Goal: Entertainment & Leisure: Consume media (video, audio)

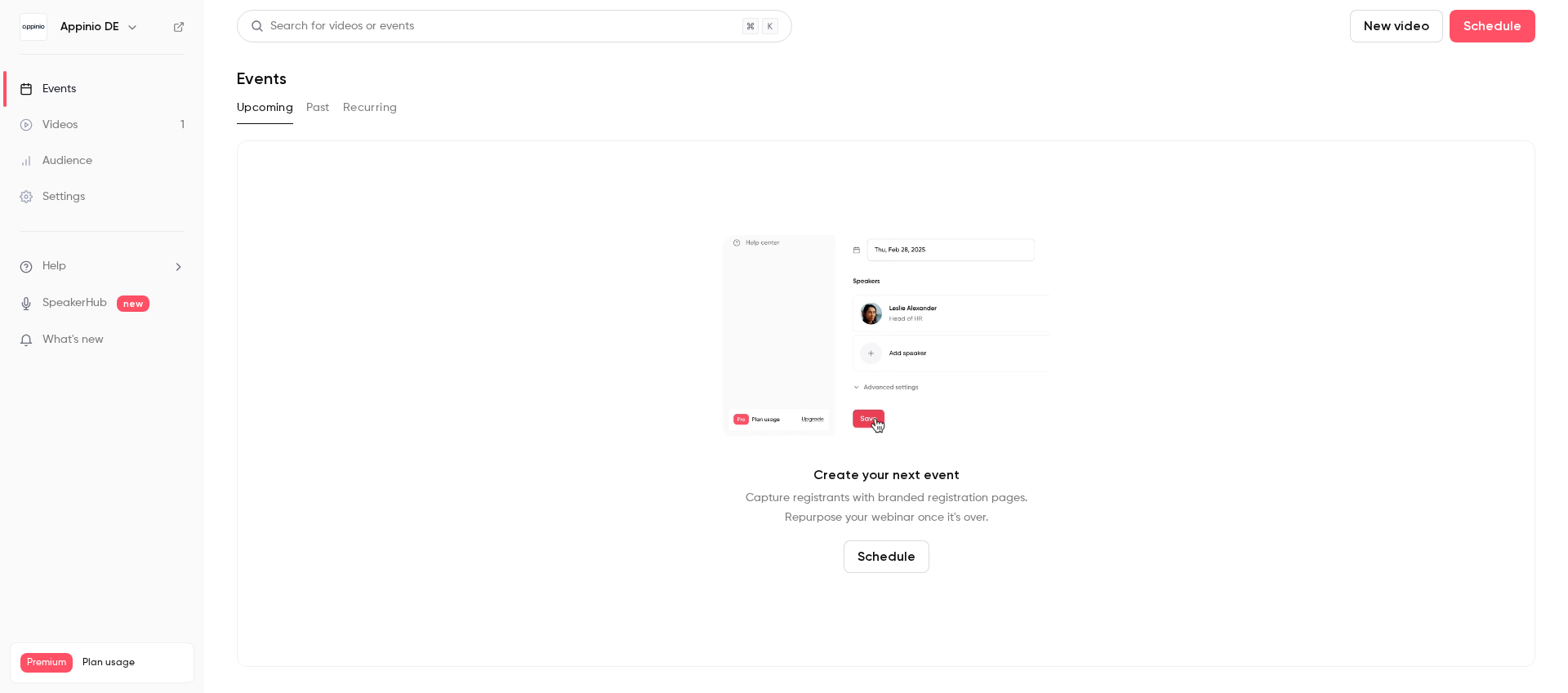
click at [71, 121] on div "Videos" at bounding box center [48, 124] width 58 height 16
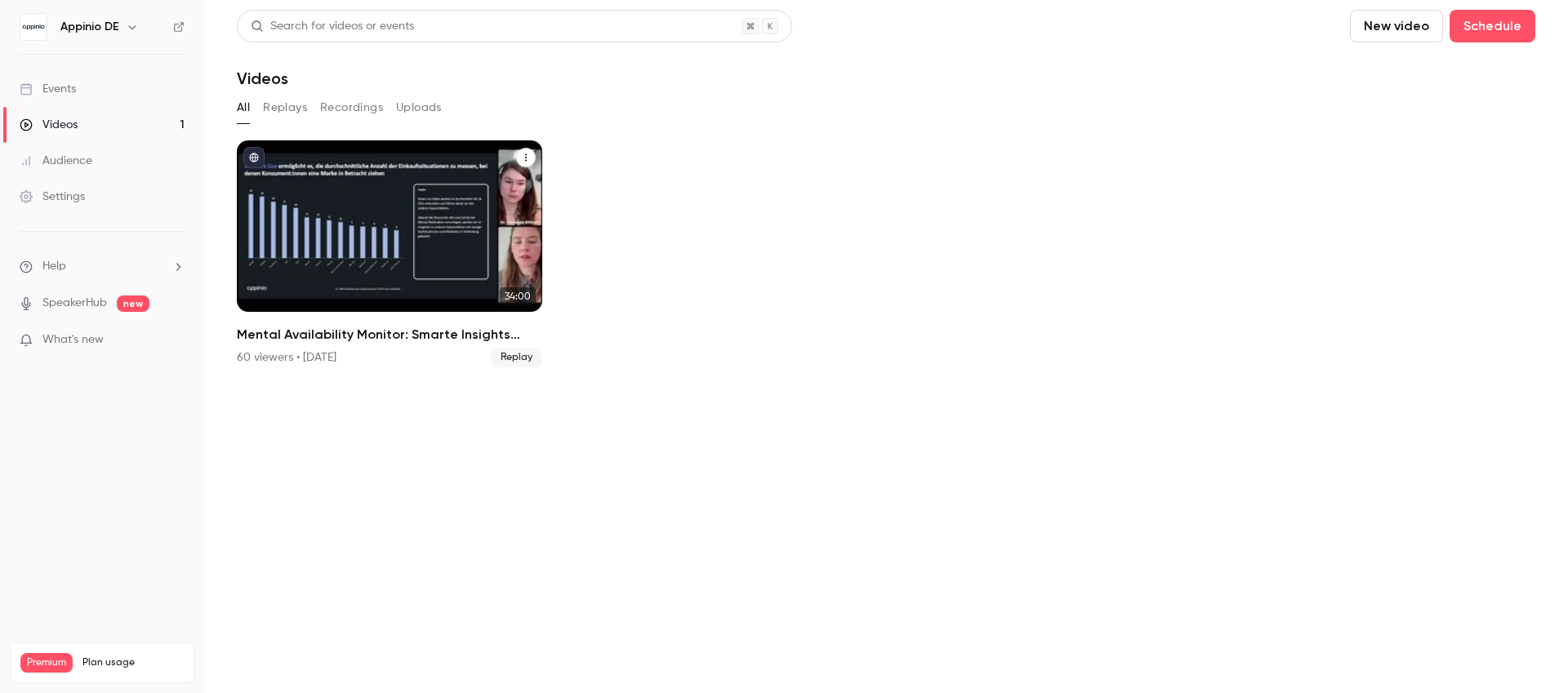
click at [403, 239] on div "Mental Availability Monitor: Smarte Insights nutzen, um deine Marke effizient z…" at bounding box center [389, 226] width 305 height 172
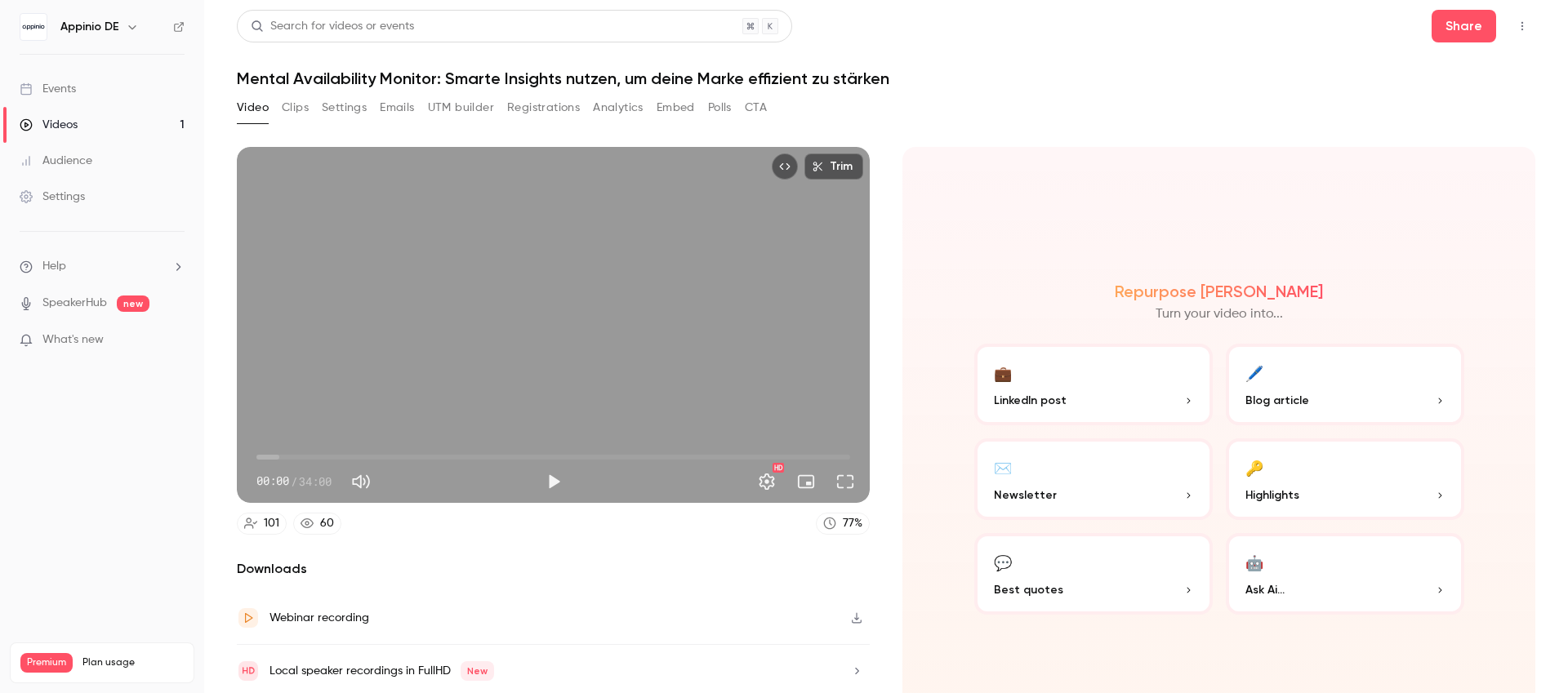
click at [1303, 487] on p "Highlights" at bounding box center [1345, 495] width 199 height 17
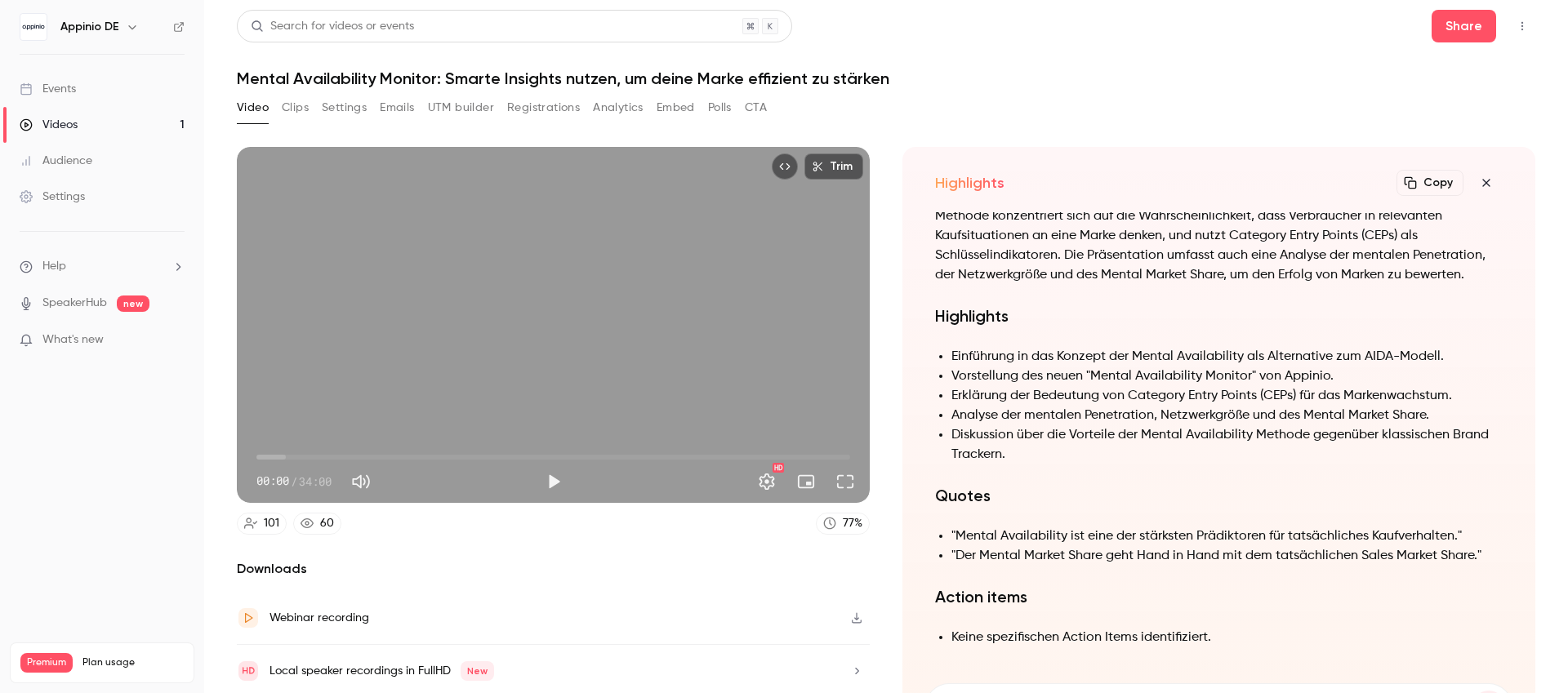
scroll to position [-184, 0]
click at [1415, 184] on button "Copy" at bounding box center [1429, 183] width 67 height 26
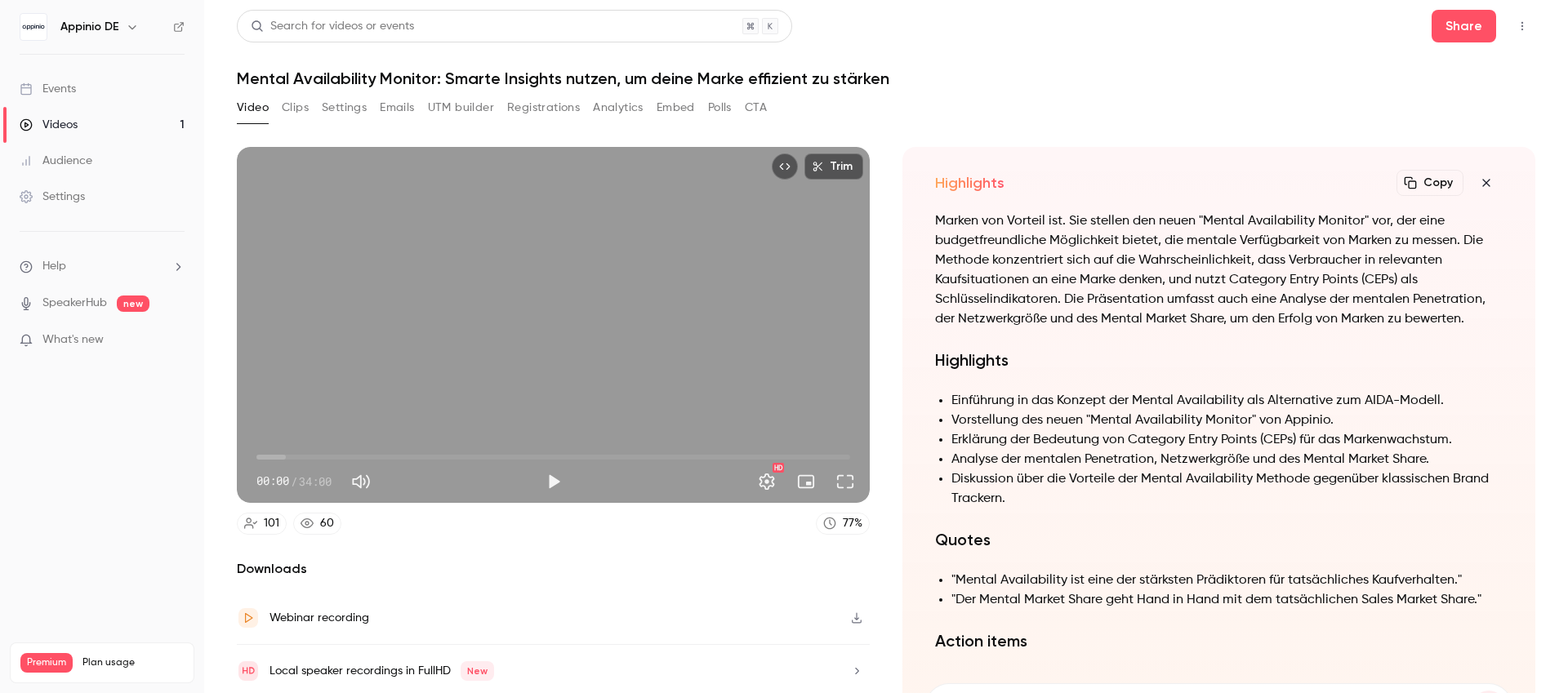
scroll to position [-332, 0]
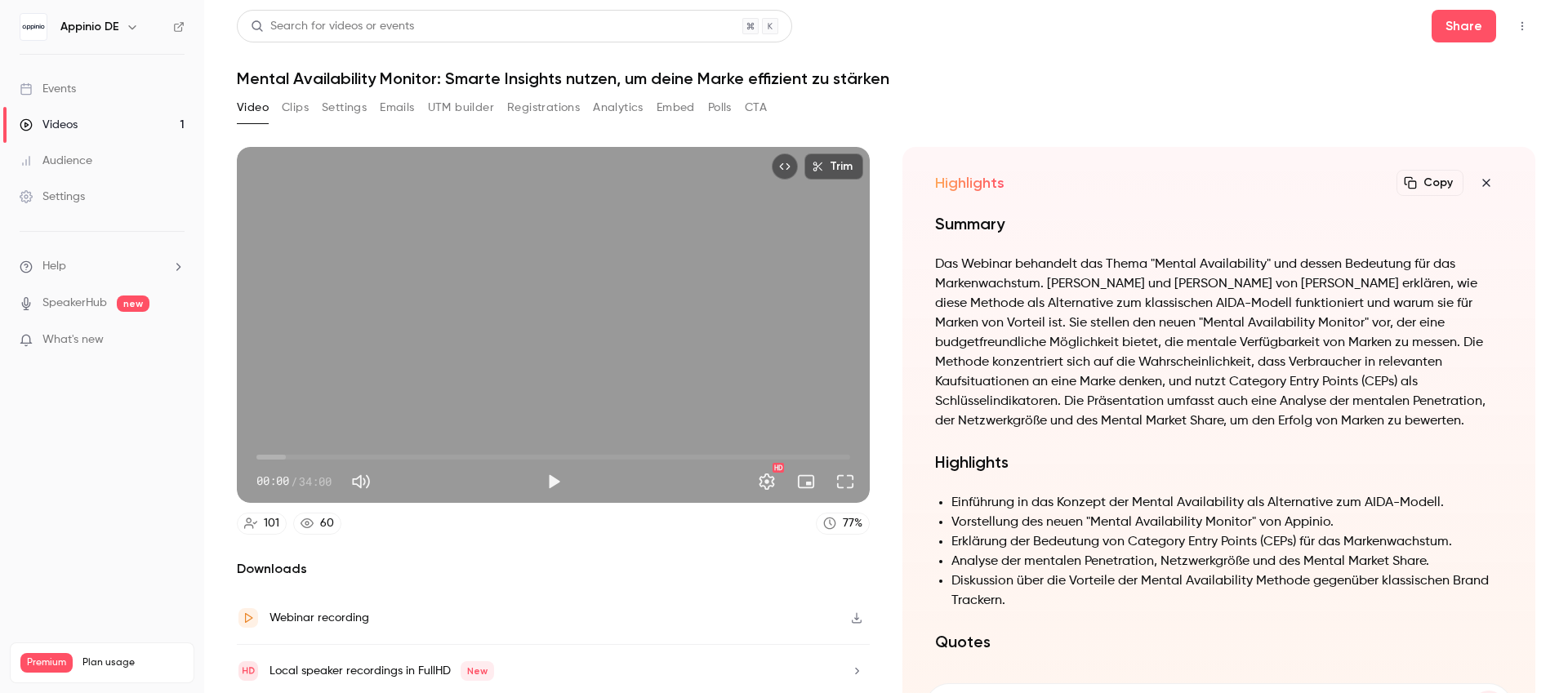
click at [1476, 183] on icon "button" at bounding box center [1485, 183] width 19 height 13
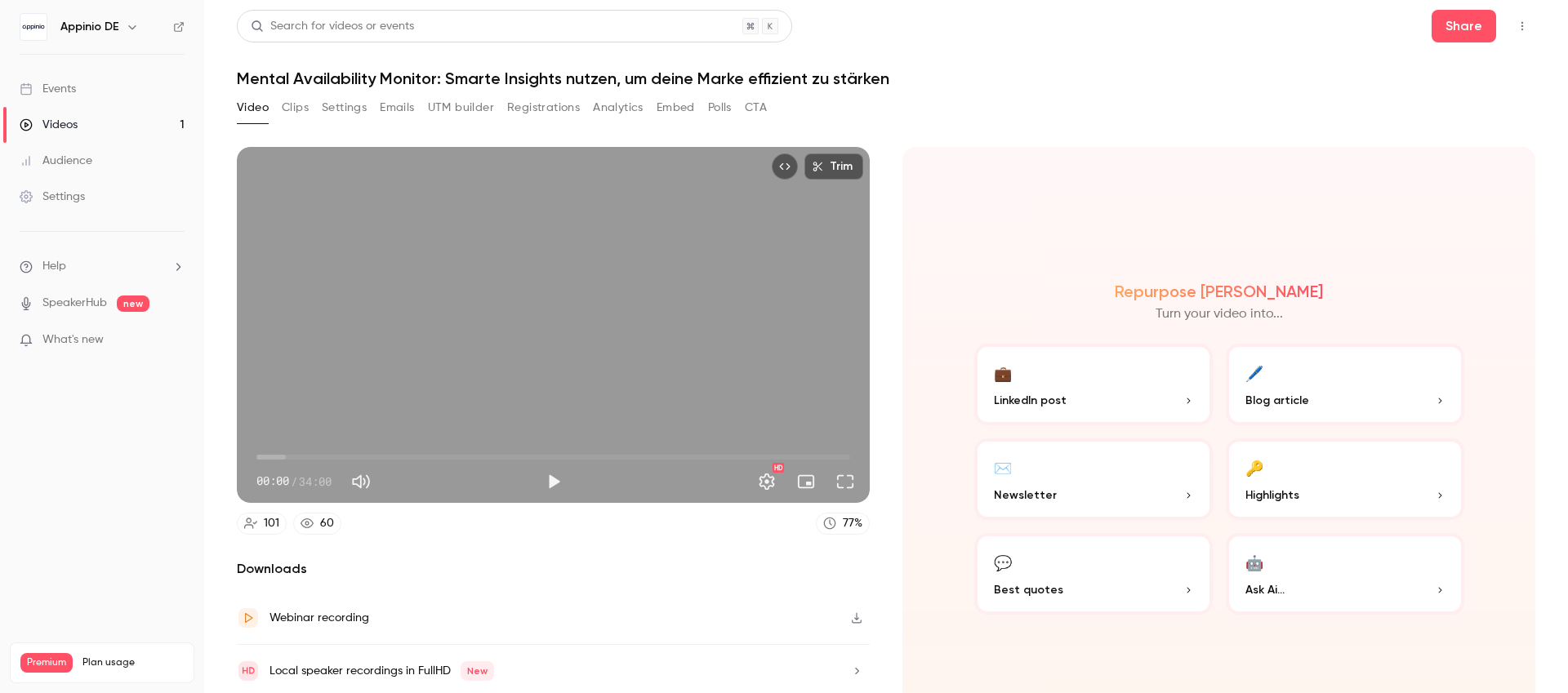
click at [1061, 571] on button "💬 Best quotes" at bounding box center [1093, 574] width 238 height 82
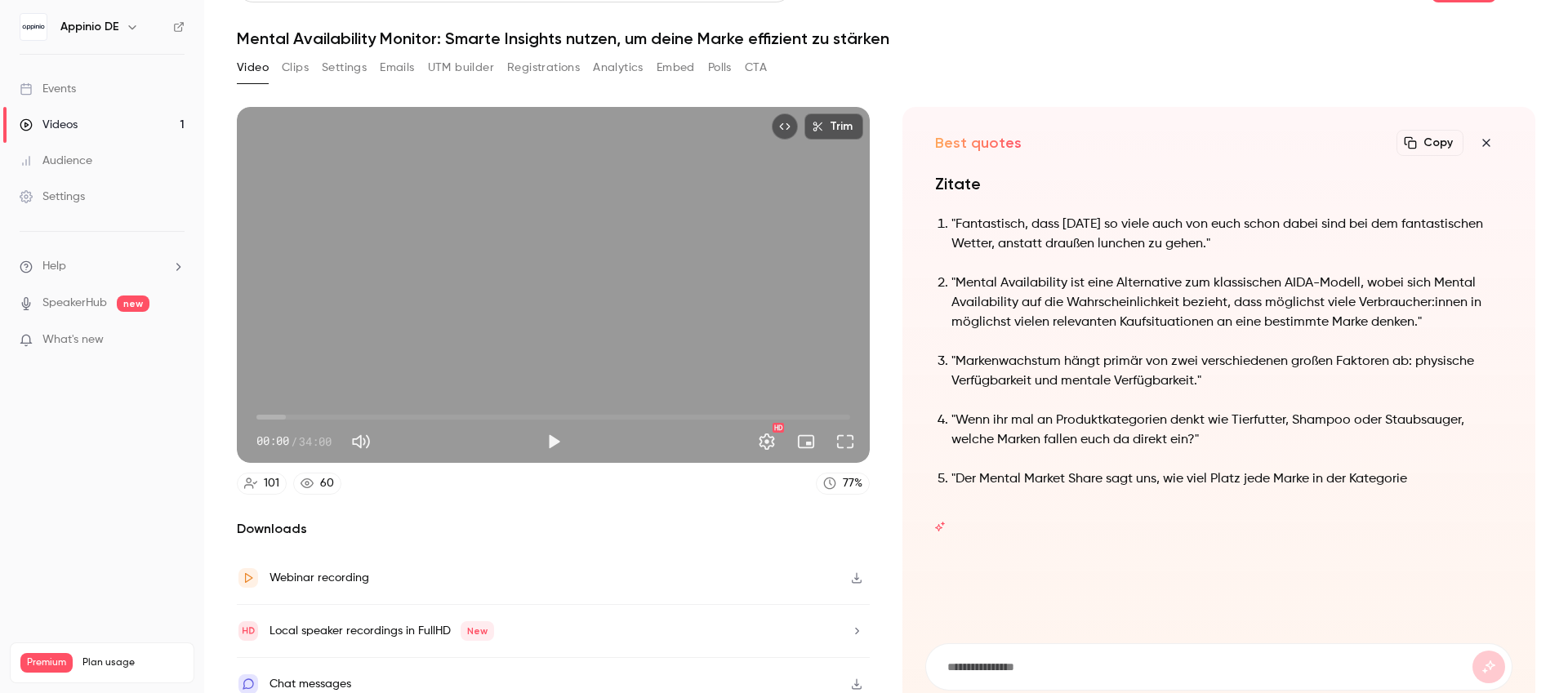
scroll to position [54, 0]
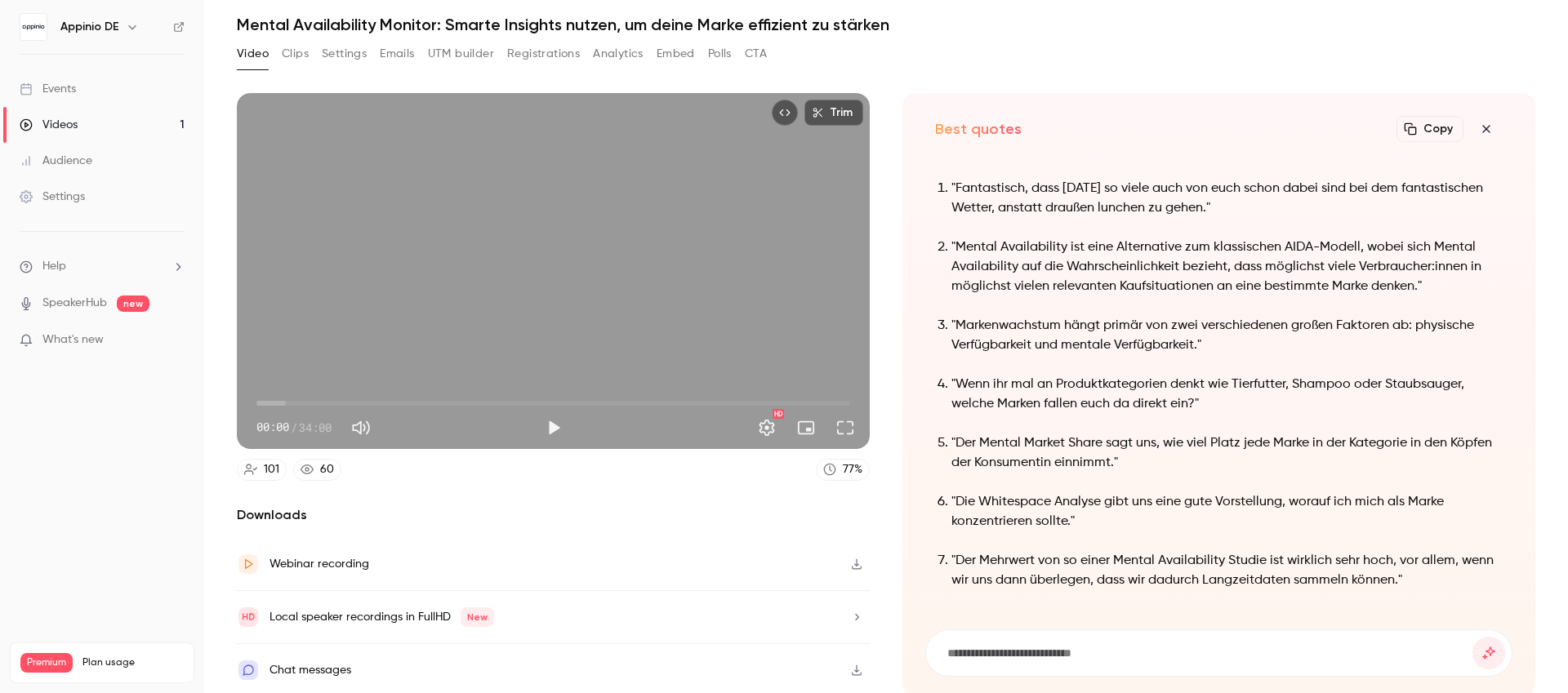
click at [1476, 130] on icon "button" at bounding box center [1485, 128] width 19 height 13
